Goal: Download file/media

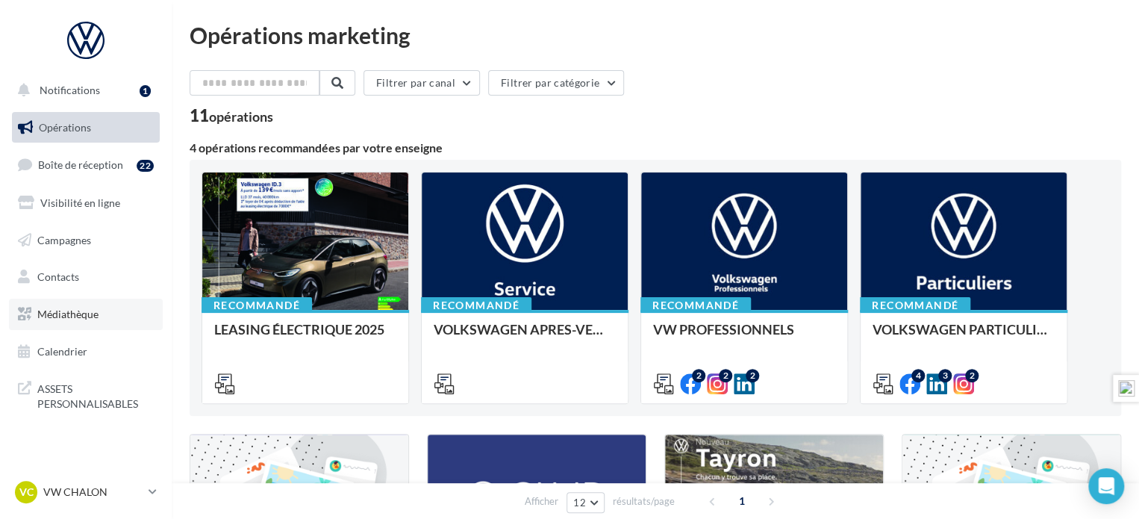
click at [72, 313] on span "Médiathèque" at bounding box center [67, 314] width 61 height 13
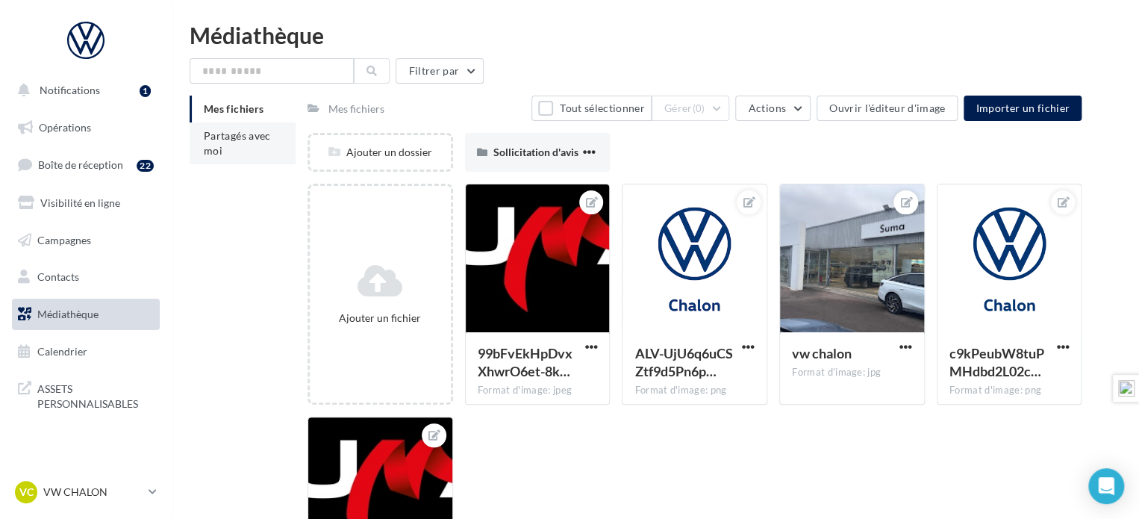
click at [239, 137] on span "Partagés avec moi" at bounding box center [237, 143] width 67 height 28
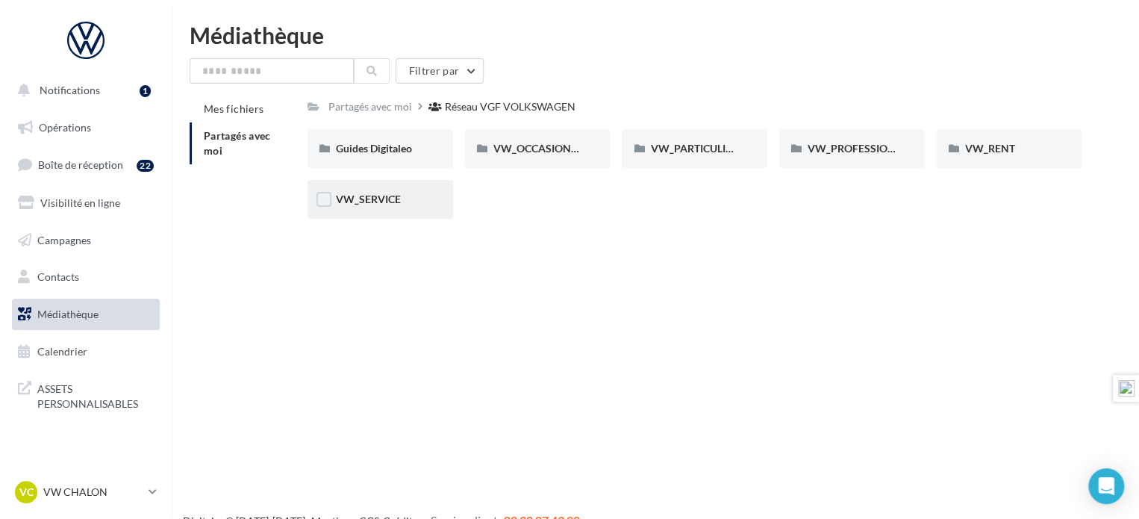
click at [352, 187] on div "VW_SERVICE" at bounding box center [381, 199] width 146 height 39
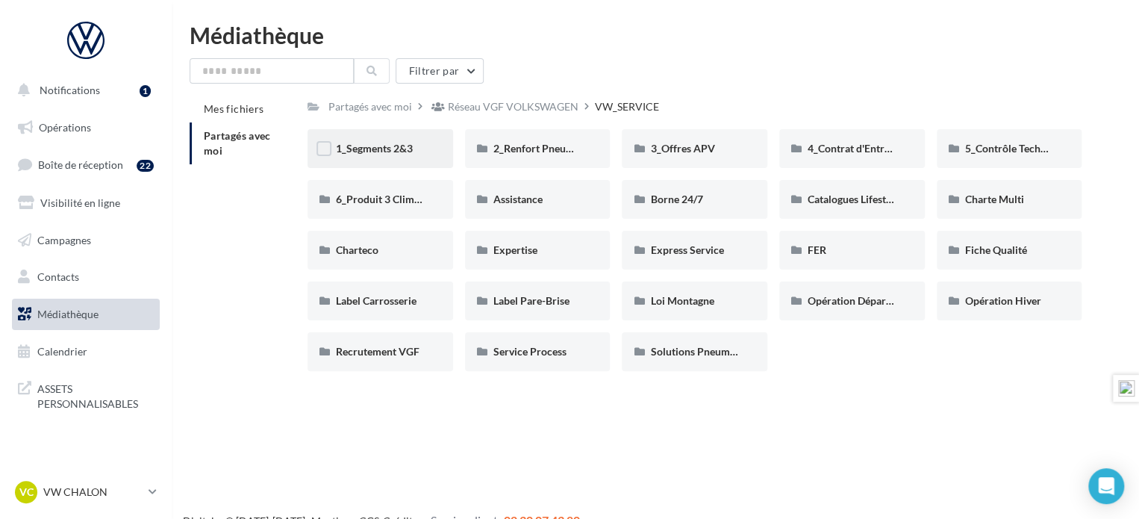
click at [388, 143] on span "1_Segments 2&3" at bounding box center [374, 148] width 77 height 13
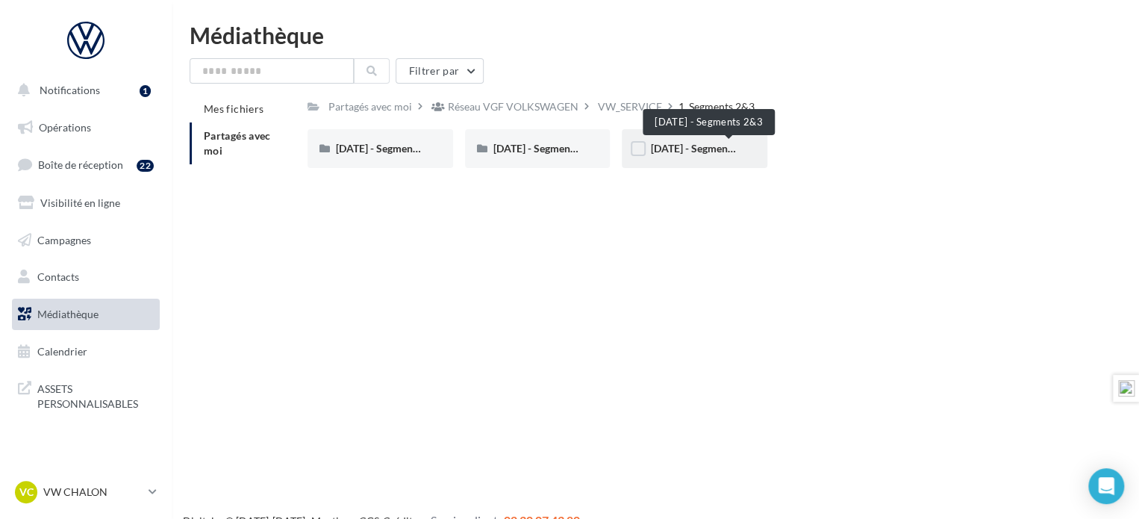
click at [690, 146] on span "Septembre 2025 - Segments 2&3" at bounding box center [703, 148] width 107 height 13
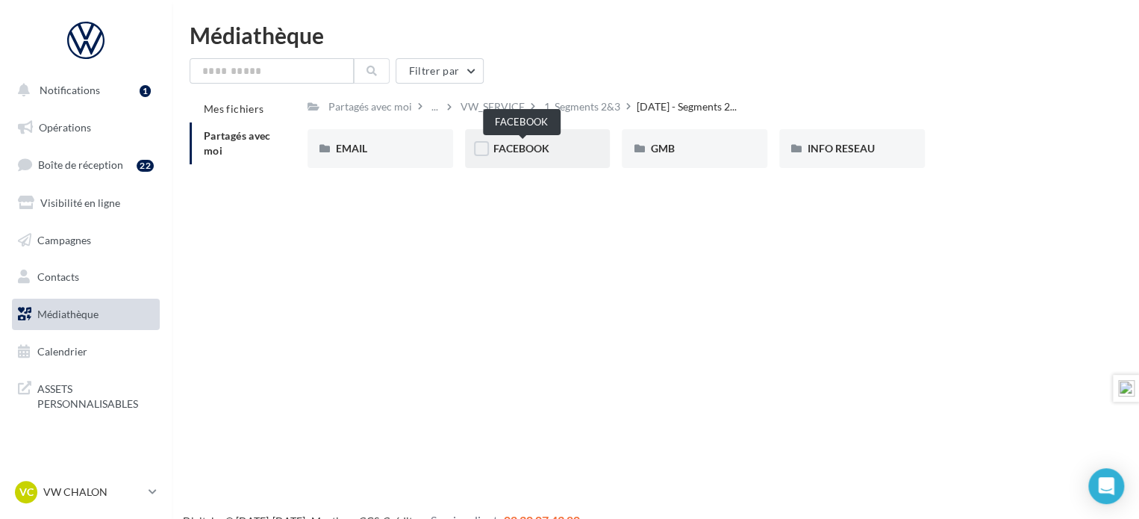
click at [543, 146] on span "FACEBOOK" at bounding box center [521, 148] width 56 height 13
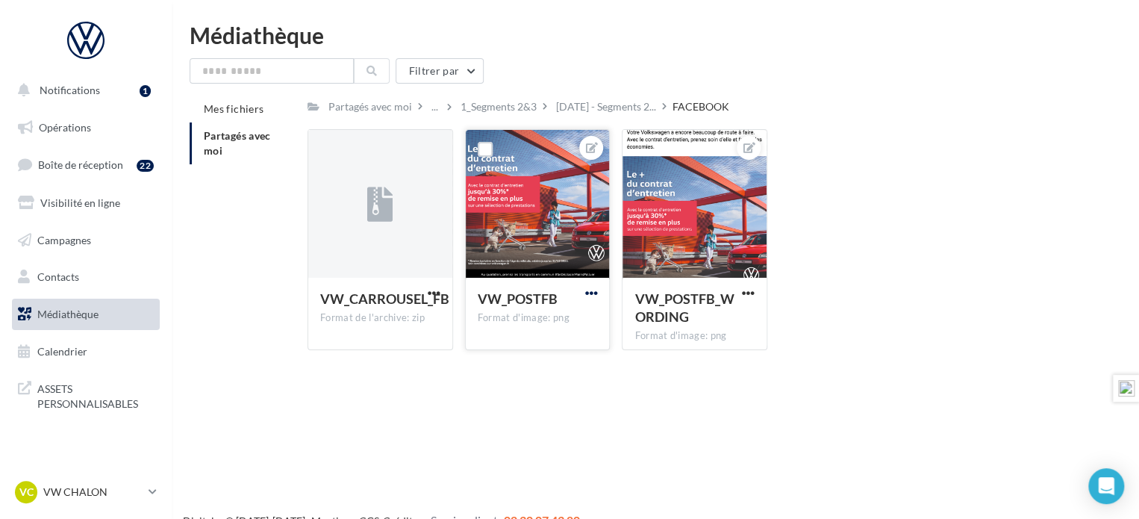
click at [590, 289] on span "button" at bounding box center [590, 293] width 13 height 13
click at [540, 358] on button "Télécharger" at bounding box center [521, 361] width 157 height 39
click at [749, 292] on span "button" at bounding box center [748, 293] width 13 height 13
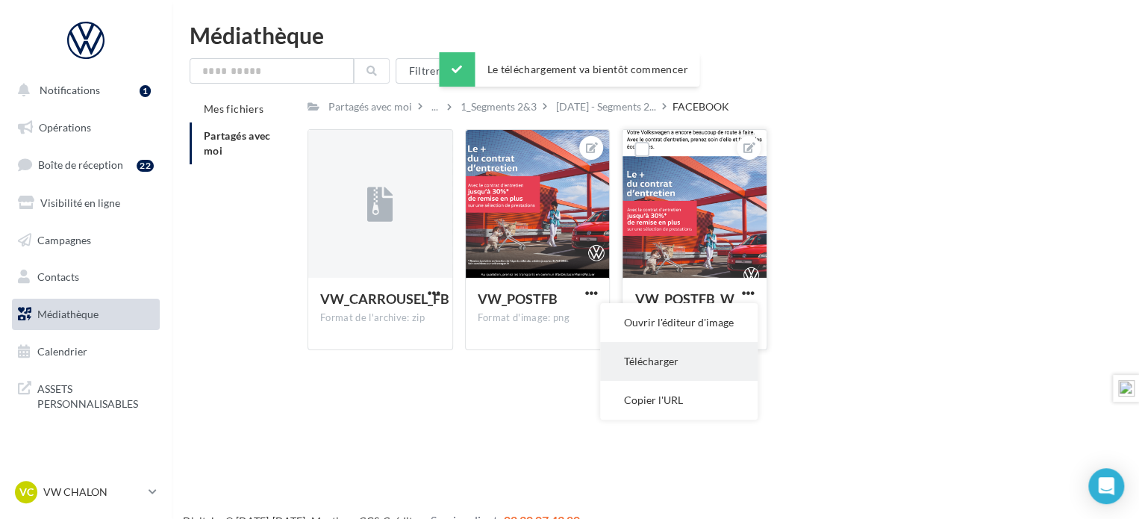
click at [659, 366] on button "Télécharger" at bounding box center [678, 361] width 157 height 39
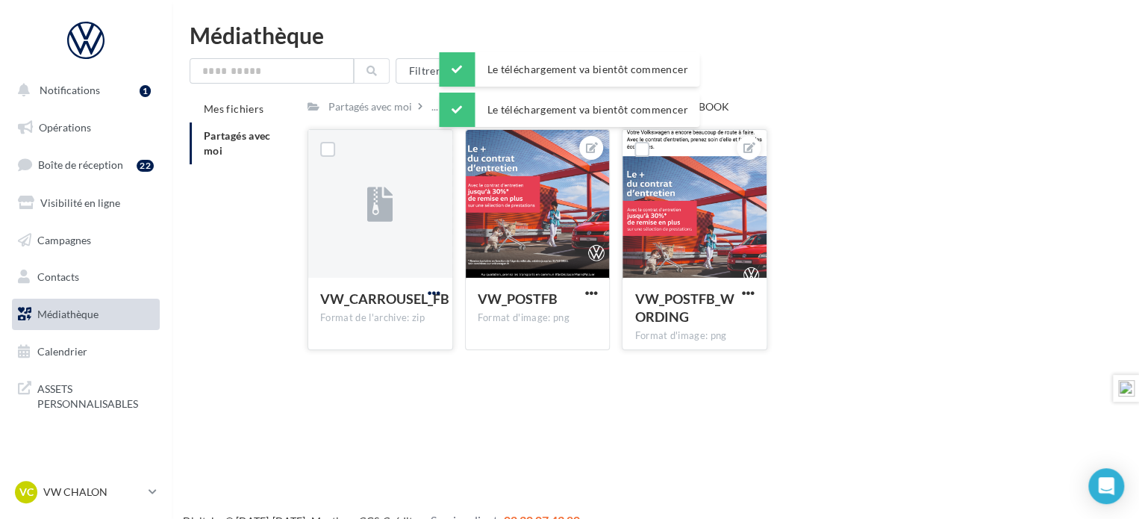
click at [434, 296] on span "button" at bounding box center [434, 293] width 13 height 13
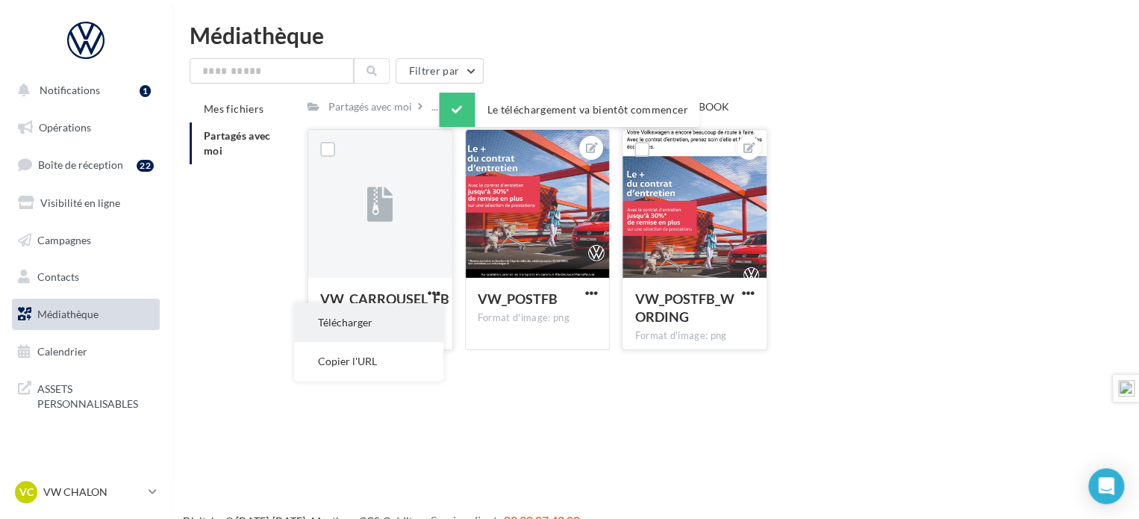
click at [383, 330] on button "Télécharger" at bounding box center [368, 322] width 149 height 39
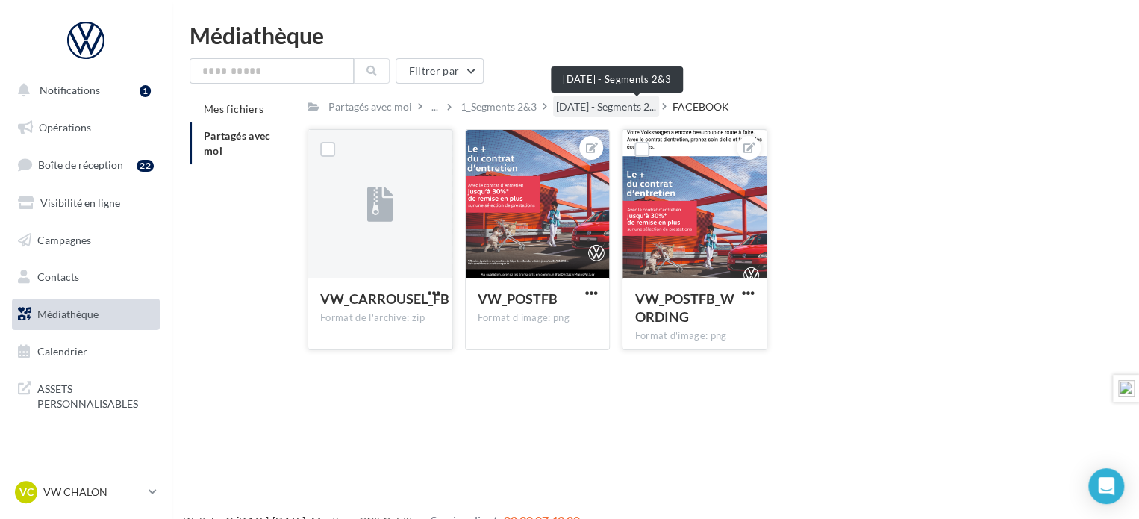
click at [656, 102] on span "Septembre 2025 - Segments 2..." at bounding box center [606, 106] width 100 height 15
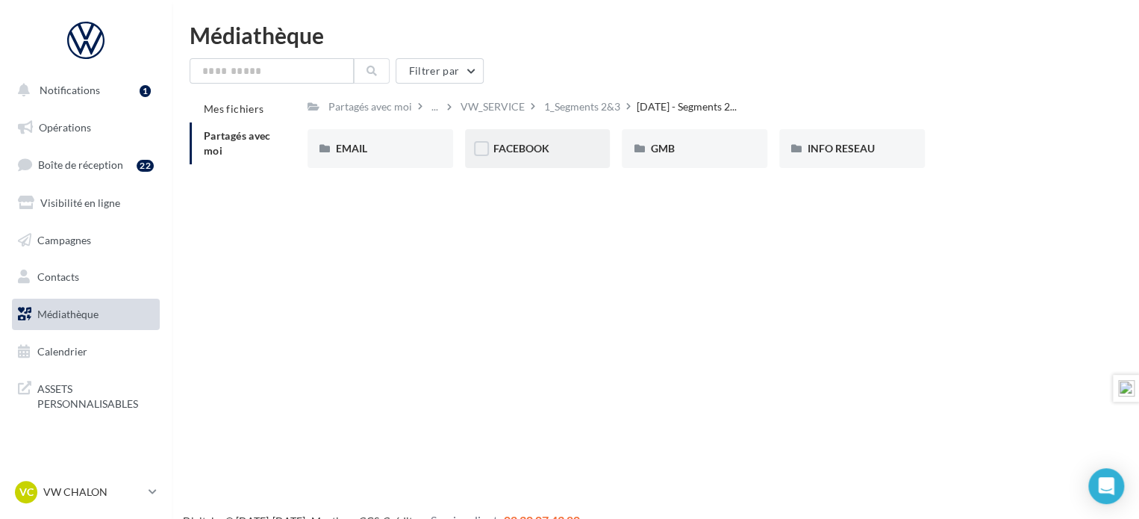
click at [556, 149] on div "FACEBOOK" at bounding box center [537, 148] width 89 height 15
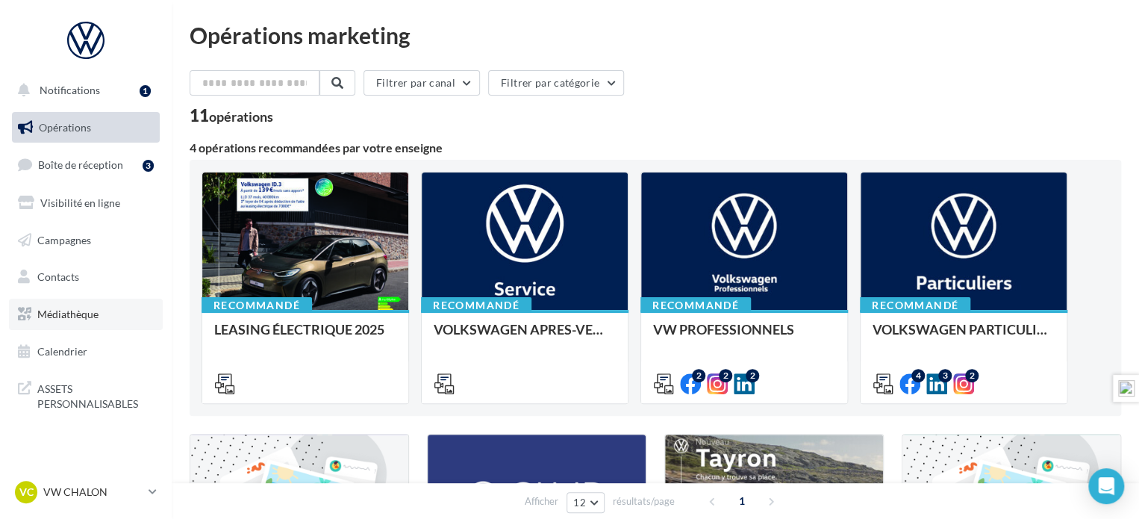
click at [68, 322] on link "Médiathèque" at bounding box center [86, 314] width 154 height 31
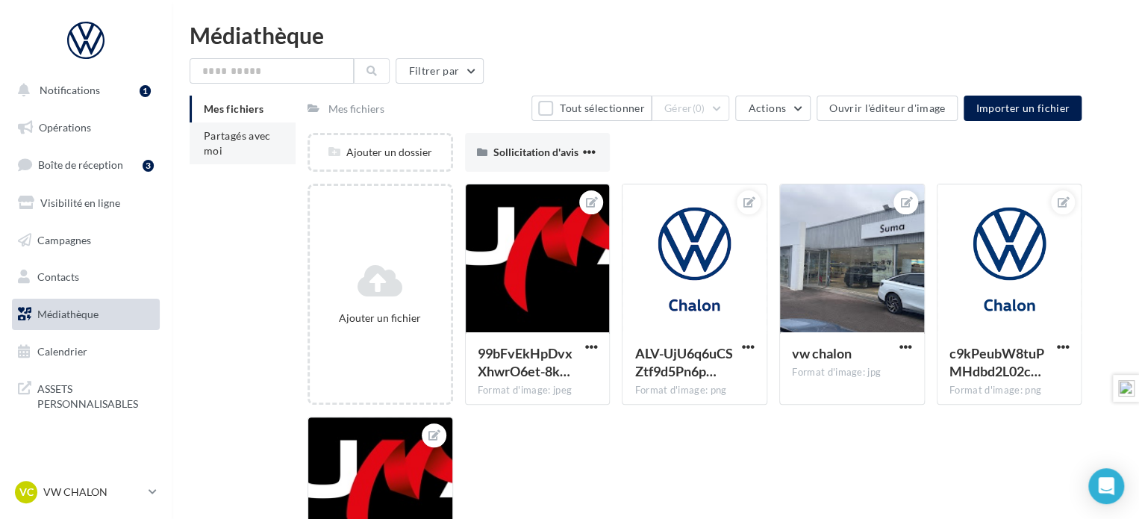
click at [236, 133] on span "Partagés avec moi" at bounding box center [237, 143] width 67 height 28
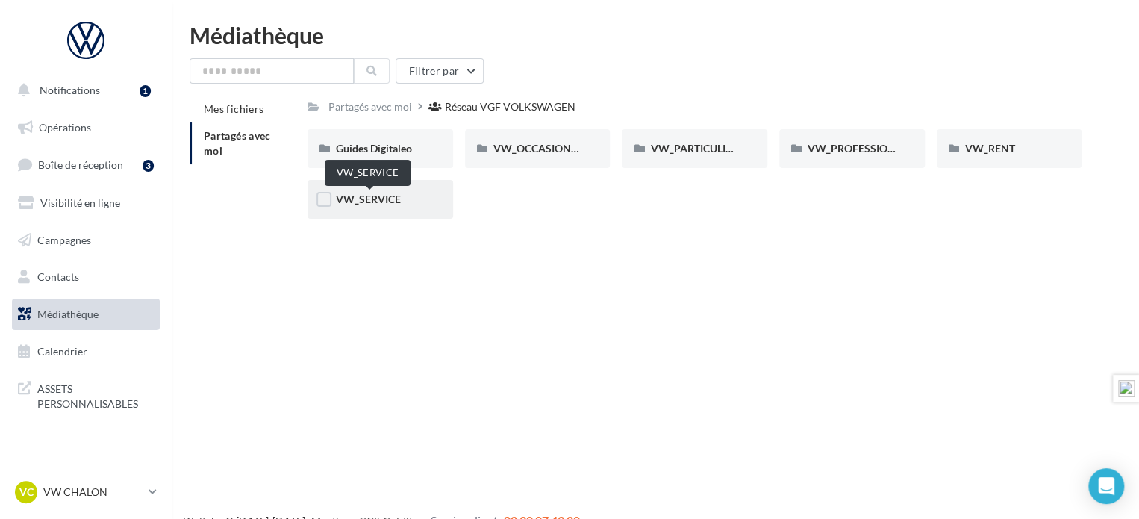
click at [385, 203] on span "VW_SERVICE" at bounding box center [368, 199] width 65 height 13
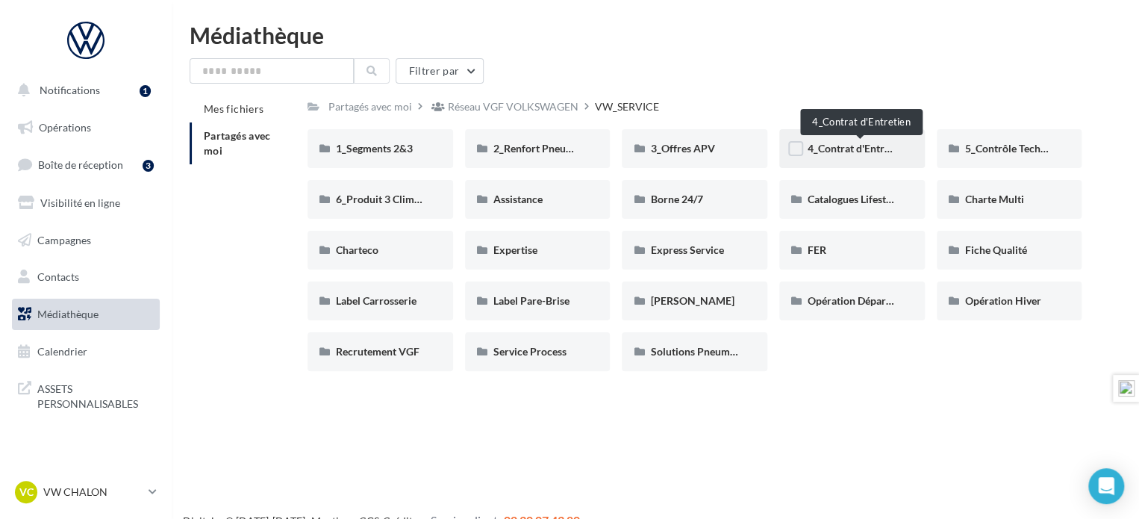
click at [874, 149] on span "4_Contrat d'Entretien" at bounding box center [858, 148] width 100 height 13
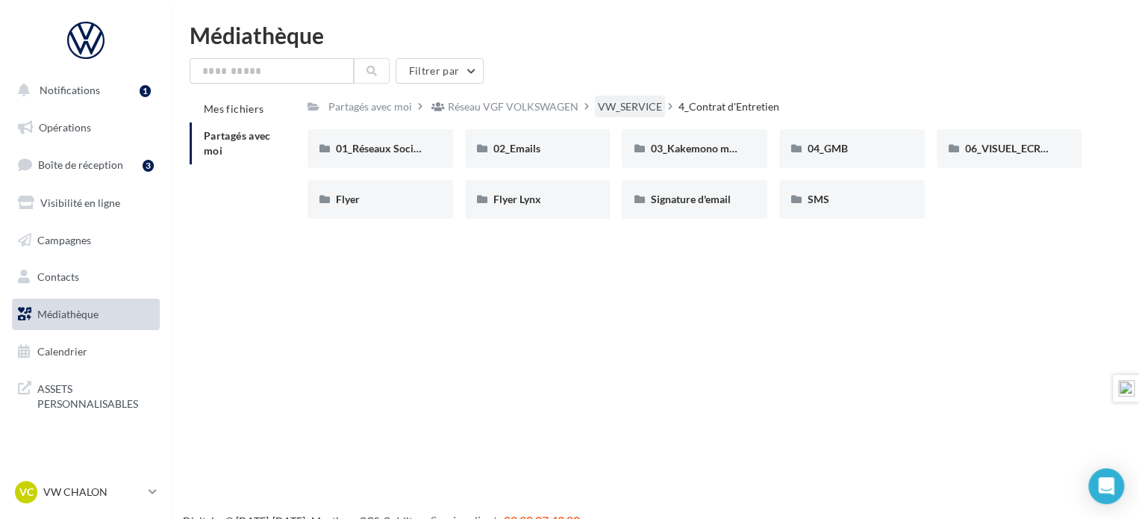
click at [617, 111] on div "VW_SERVICE" at bounding box center [630, 106] width 64 height 15
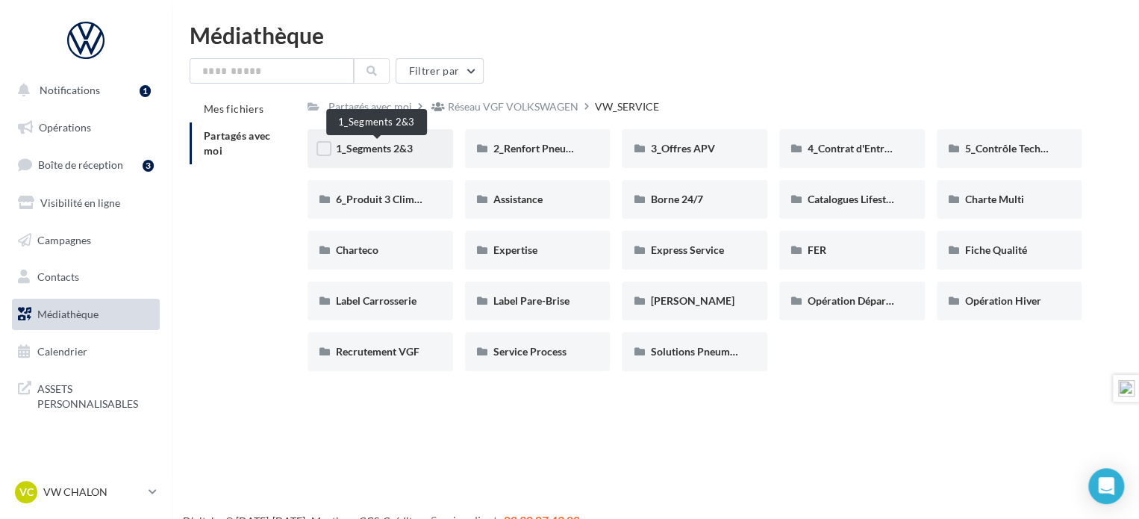
click at [391, 148] on span "1_Segments 2&3" at bounding box center [374, 148] width 77 height 13
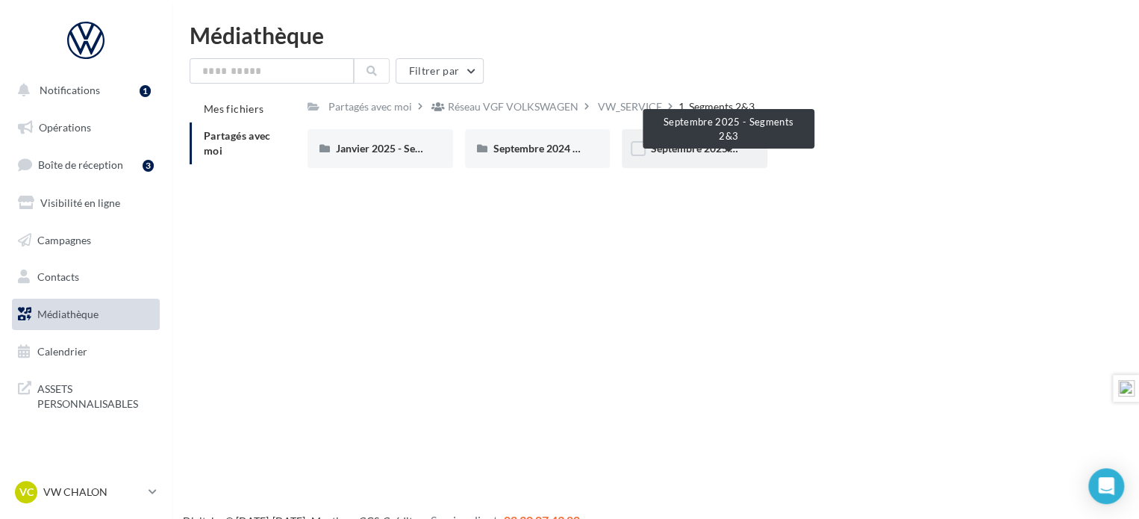
click at [666, 147] on span "Septembre 2025 - Segments 2&3" at bounding box center [726, 148] width 152 height 13
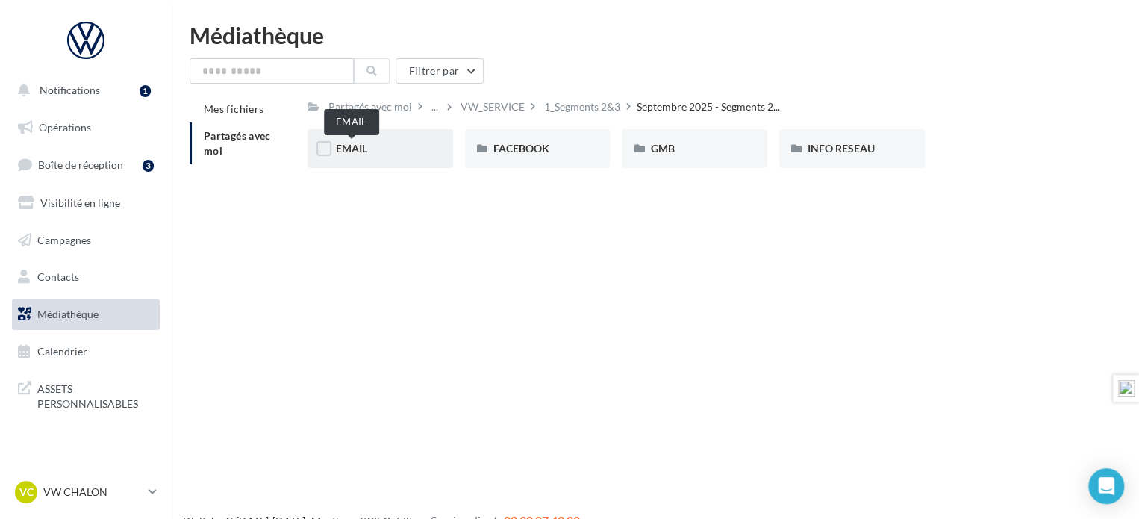
click at [352, 149] on span "EMAIL" at bounding box center [351, 148] width 31 height 13
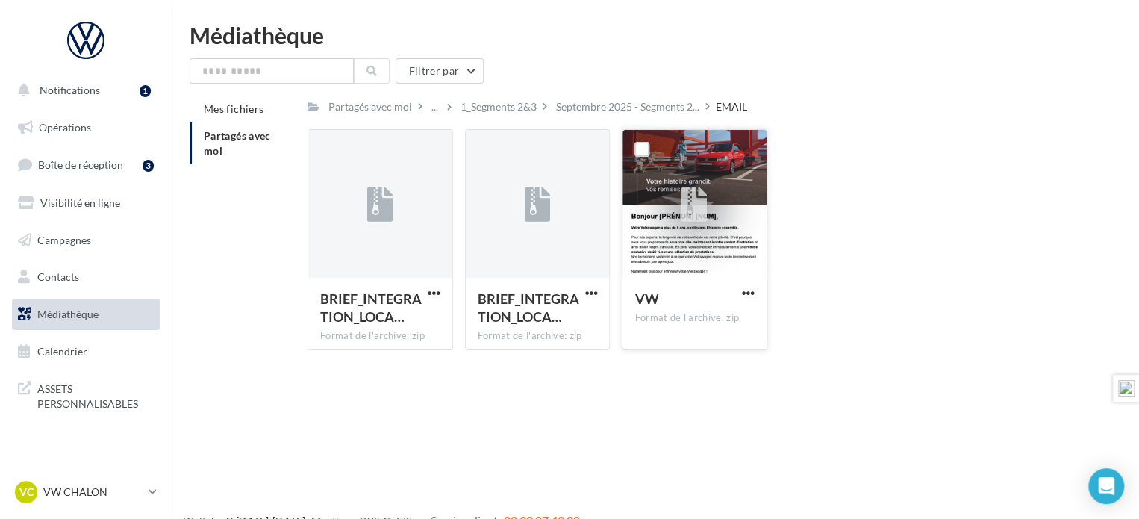
click at [696, 205] on icon at bounding box center [694, 205] width 26 height 34
click at [743, 293] on span "button" at bounding box center [748, 293] width 13 height 13
click at [712, 317] on button "Télécharger" at bounding box center [682, 322] width 149 height 39
